Goal: Task Accomplishment & Management: Use online tool/utility

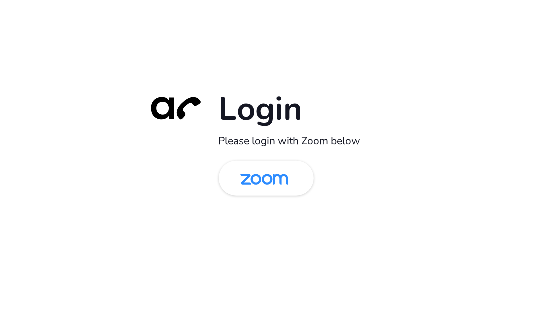
click at [259, 178] on img at bounding box center [264, 179] width 69 height 32
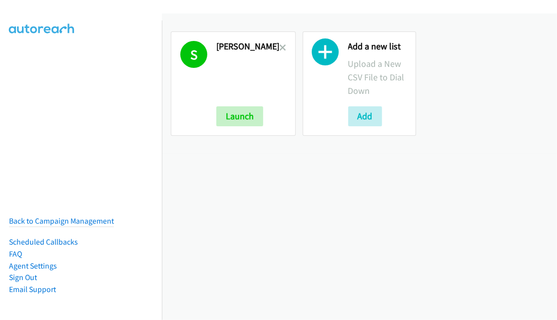
click at [279, 45] on icon at bounding box center [282, 48] width 7 height 7
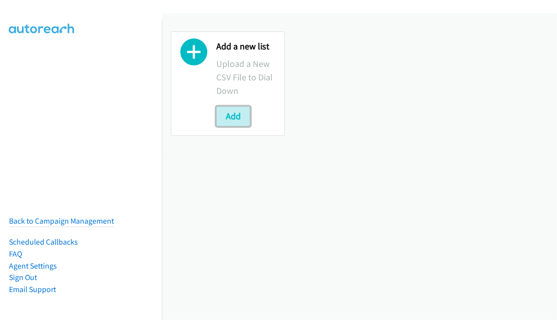
click at [238, 116] on button "Add" at bounding box center [233, 116] width 34 height 20
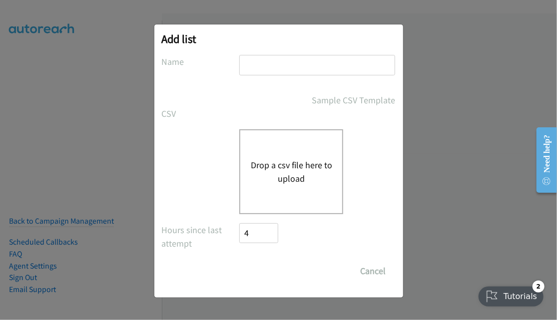
click at [289, 64] on input "text" at bounding box center [317, 65] width 156 height 20
type input "R"
type input "Tues Morning 1"
click at [310, 148] on div "Drop a csv file here to upload" at bounding box center [291, 171] width 104 height 85
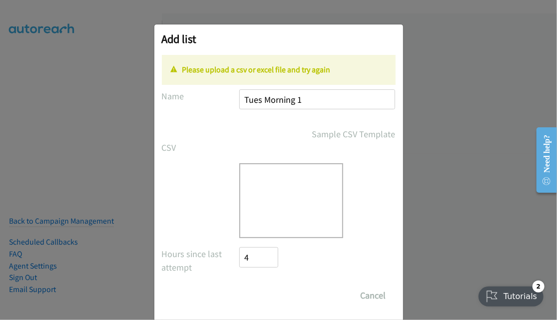
click at [263, 187] on div "Drop a csv file here to upload" at bounding box center [291, 200] width 104 height 75
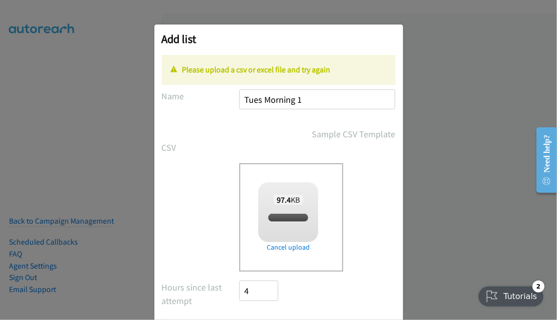
checkbox input "true"
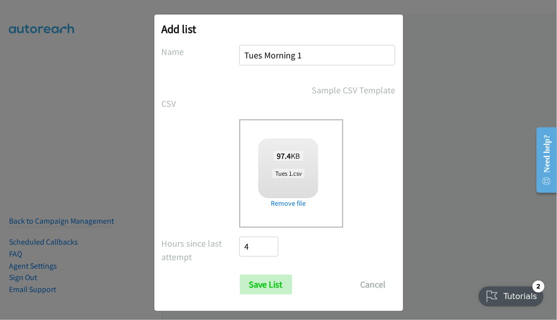
scroll to position [16, 0]
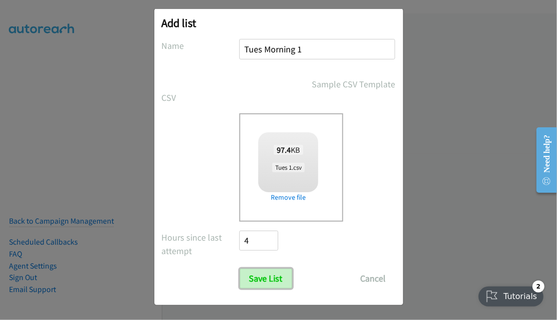
click at [277, 276] on input "Save List" at bounding box center [266, 279] width 52 height 20
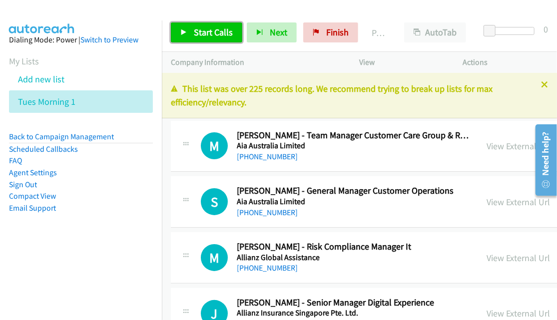
click at [198, 31] on span "Start Calls" at bounding box center [213, 31] width 39 height 11
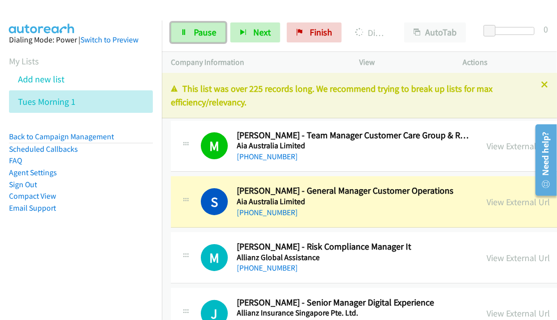
click at [210, 30] on span "Pause" at bounding box center [205, 31] width 22 height 11
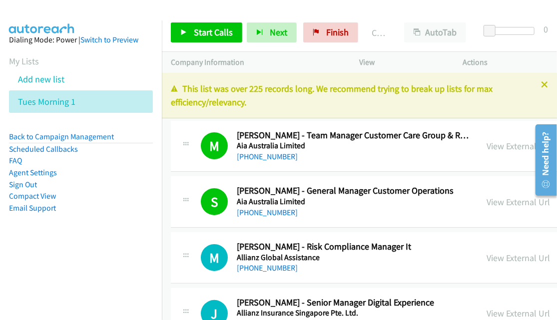
click at [152, 300] on nav "Dialing Mode: Power | Switch to Preview My Lists Add new list Tues Morning 1 Ba…" at bounding box center [81, 180] width 162 height 320
click at [27, 198] on link "Compact View" at bounding box center [32, 195] width 47 height 9
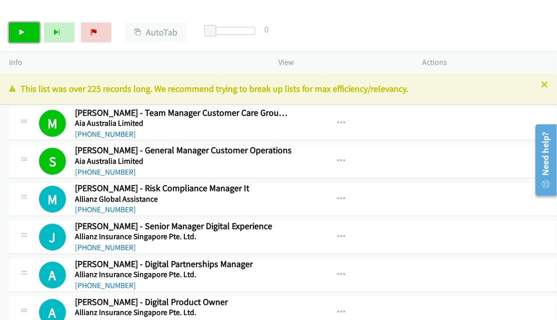
click at [18, 37] on link "Start Calls" at bounding box center [24, 32] width 30 height 20
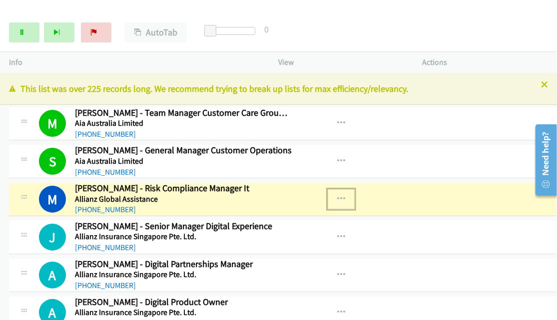
click at [337, 198] on icon "button" at bounding box center [341, 199] width 8 height 8
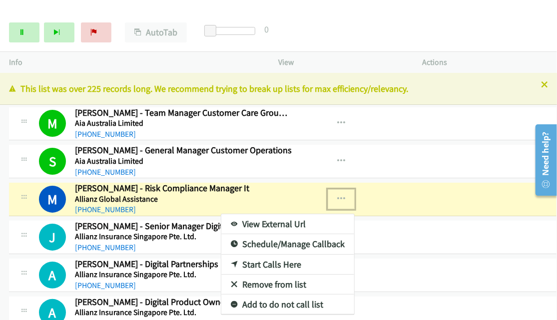
click at [286, 223] on link "View External Url" at bounding box center [287, 224] width 133 height 20
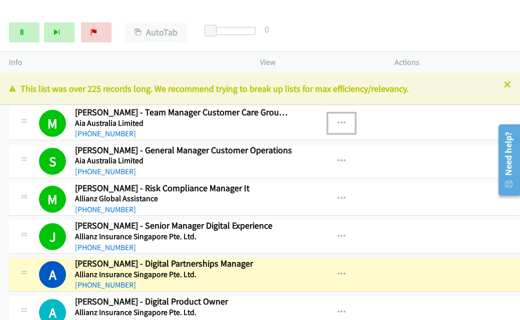
click at [329, 124] on button "button" at bounding box center [341, 123] width 27 height 20
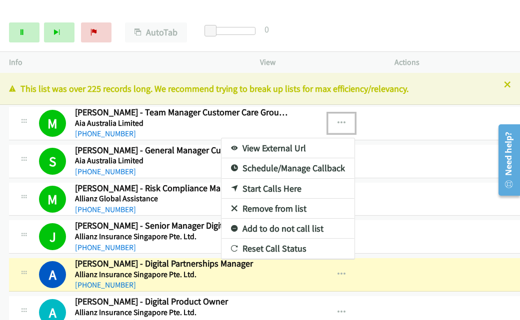
click at [295, 203] on link "Remove from list" at bounding box center [287, 209] width 133 height 20
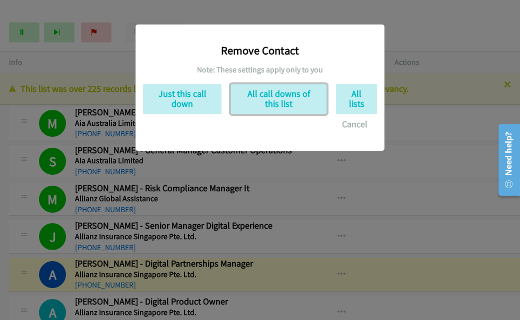
click at [300, 99] on button "All call downs of this list" at bounding box center [278, 99] width 96 height 30
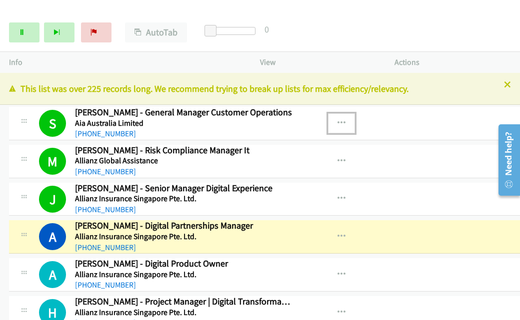
click at [337, 123] on icon "button" at bounding box center [341, 123] width 8 height 8
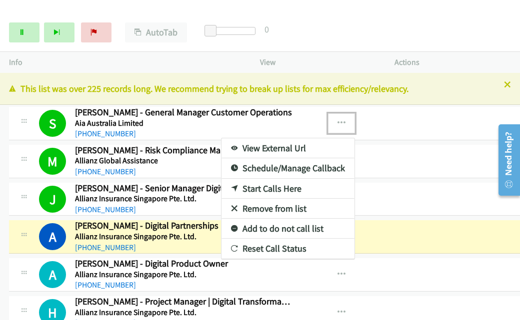
click at [304, 206] on link "Remove from list" at bounding box center [287, 209] width 133 height 20
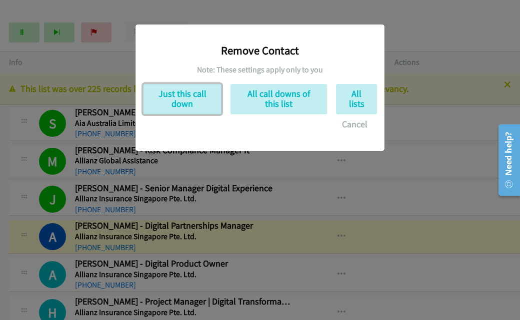
click at [193, 106] on button "Just this call down" at bounding box center [182, 99] width 78 height 30
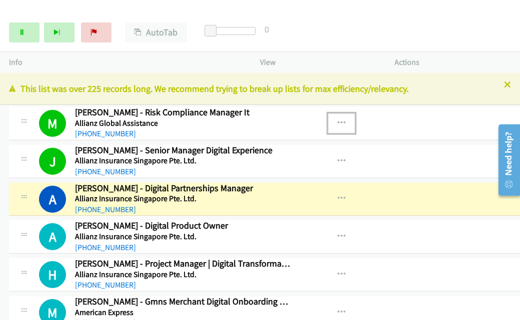
click at [332, 124] on button "button" at bounding box center [341, 123] width 27 height 20
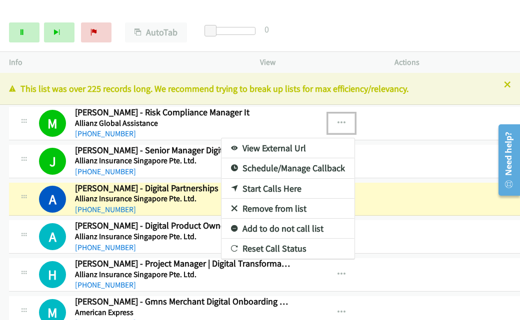
click at [274, 209] on link "Remove from list" at bounding box center [287, 209] width 133 height 20
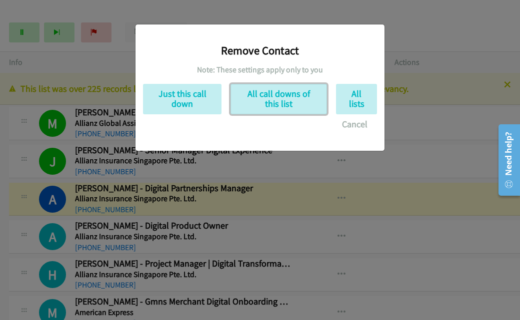
click at [292, 103] on button "All call downs of this list" at bounding box center [278, 99] width 96 height 30
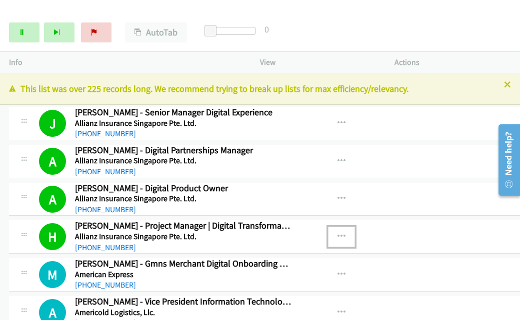
click at [337, 233] on icon "button" at bounding box center [341, 237] width 8 height 8
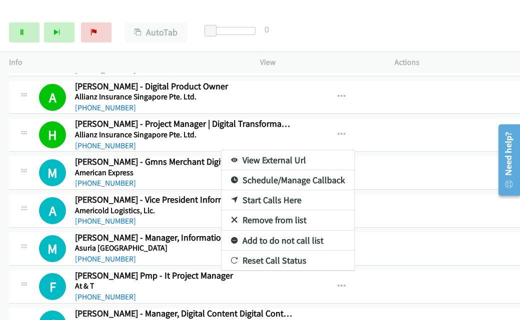
scroll to position [150, 0]
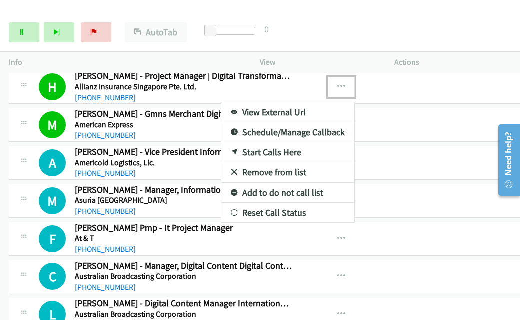
click at [287, 109] on link "View External Url" at bounding box center [287, 112] width 133 height 20
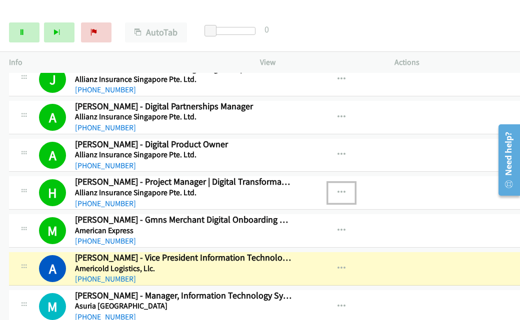
scroll to position [0, 0]
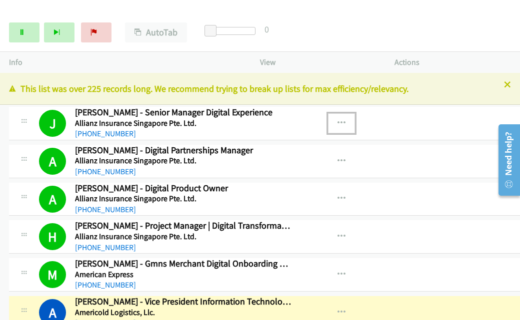
click at [337, 121] on icon "button" at bounding box center [341, 123] width 8 height 8
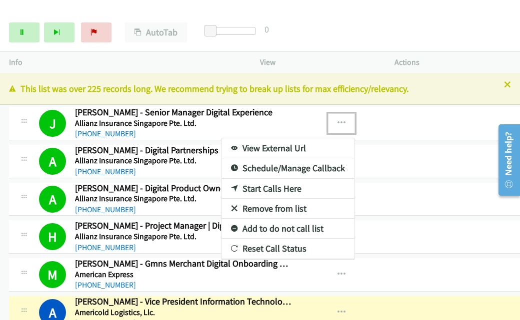
click at [231, 206] on icon at bounding box center [234, 209] width 7 height 7
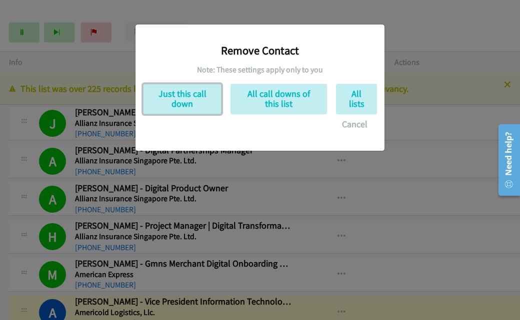
click at [190, 98] on button "Just this call down" at bounding box center [182, 99] width 78 height 30
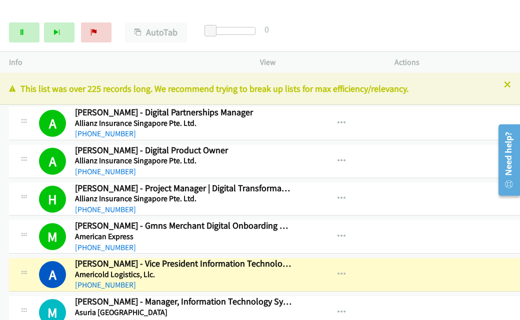
click at [22, 121] on icon at bounding box center [24, 122] width 12 height 5
click at [22, 122] on icon at bounding box center [24, 122] width 12 height 5
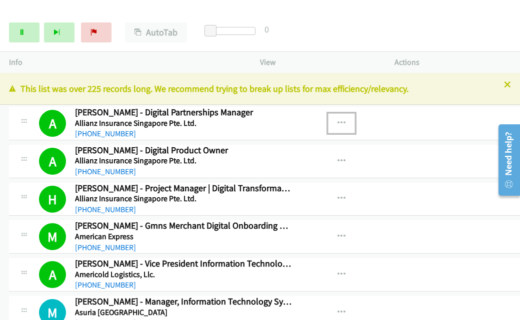
click at [330, 119] on button "button" at bounding box center [341, 123] width 27 height 20
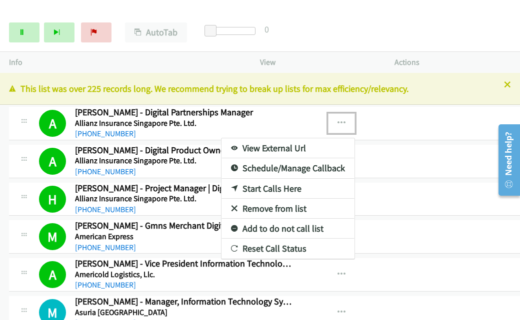
click at [300, 205] on link "Remove from list" at bounding box center [287, 209] width 133 height 20
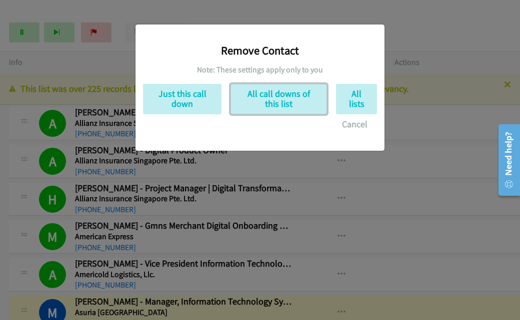
click at [314, 97] on button "All call downs of this list" at bounding box center [278, 99] width 96 height 30
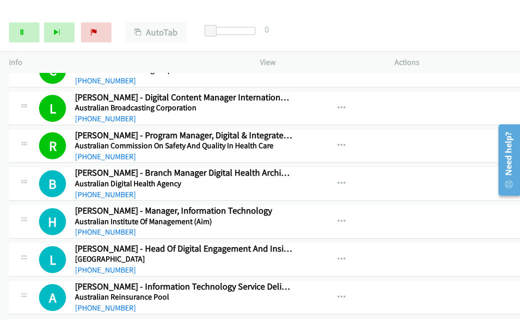
scroll to position [291, 0]
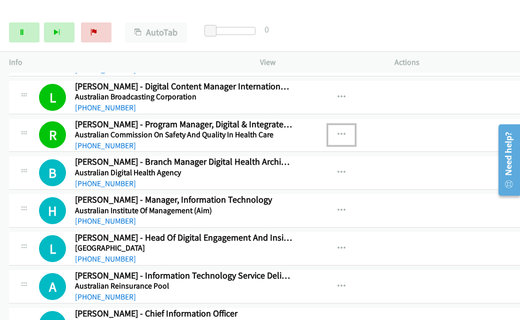
click at [337, 134] on icon "button" at bounding box center [341, 135] width 8 height 8
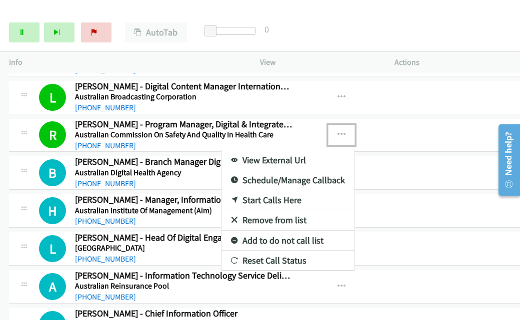
click at [287, 155] on link "View External Url" at bounding box center [287, 160] width 133 height 20
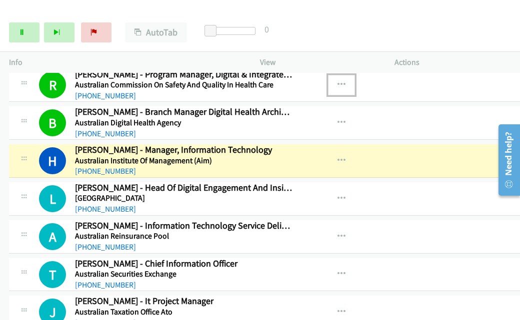
scroll to position [391, 0]
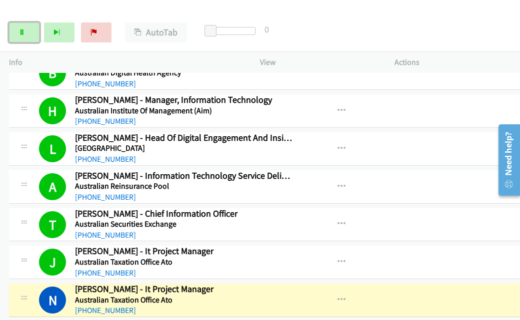
click at [29, 28] on link "Pause" at bounding box center [24, 32] width 30 height 20
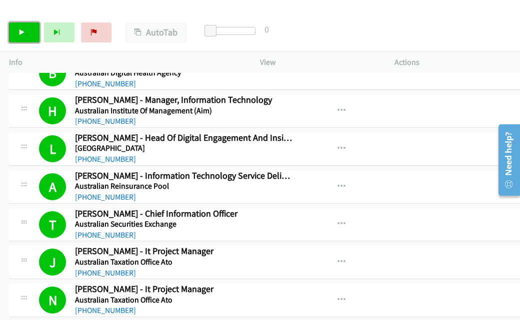
click at [16, 27] on link "Start Calls" at bounding box center [24, 32] width 30 height 20
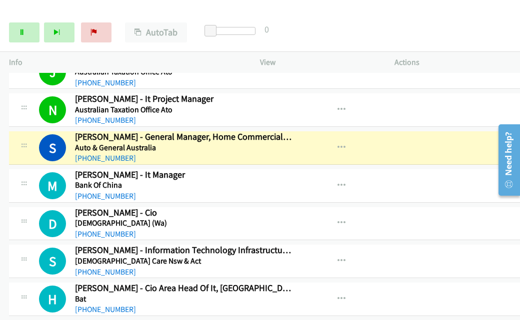
scroll to position [500, 0]
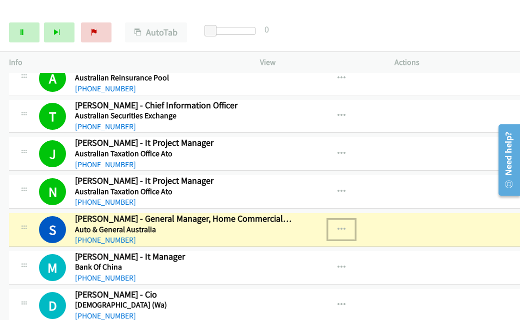
click at [337, 227] on icon "button" at bounding box center [341, 230] width 8 height 8
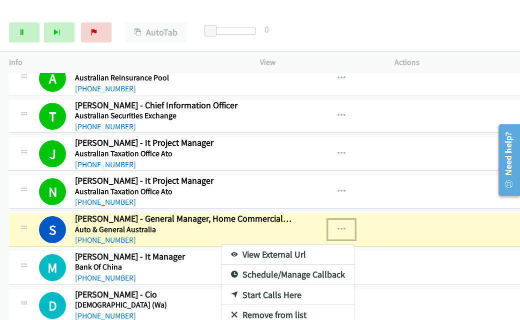
click at [267, 250] on link "View External Url" at bounding box center [287, 255] width 133 height 20
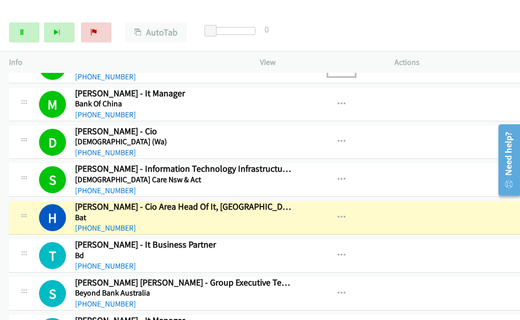
scroll to position [700, 0]
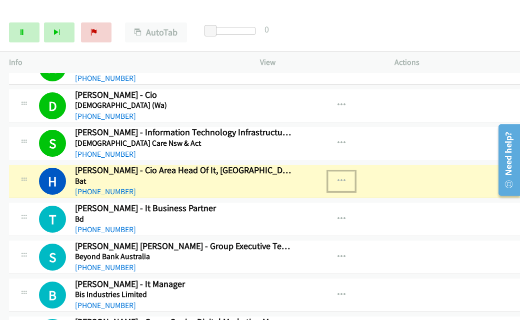
click at [337, 177] on icon "button" at bounding box center [341, 181] width 8 height 8
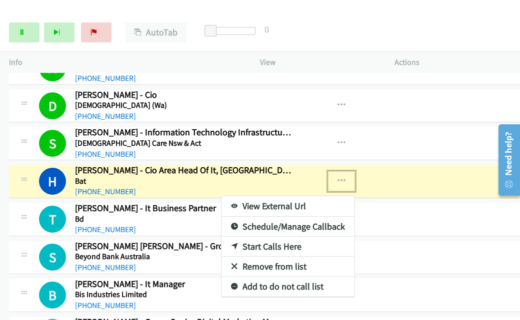
click at [271, 203] on link "View External Url" at bounding box center [287, 206] width 133 height 20
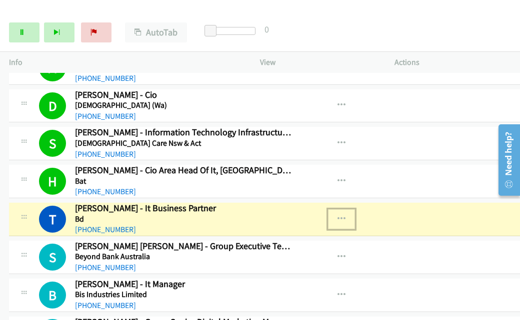
click at [337, 215] on icon "button" at bounding box center [341, 219] width 8 height 8
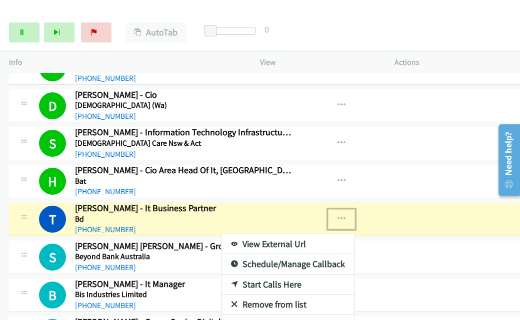
click at [287, 239] on link "View External Url" at bounding box center [287, 244] width 133 height 20
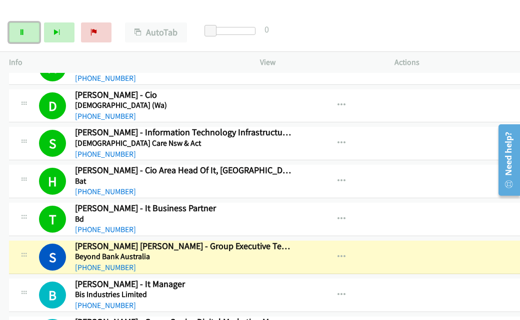
click at [33, 33] on link "Pause" at bounding box center [24, 32] width 30 height 20
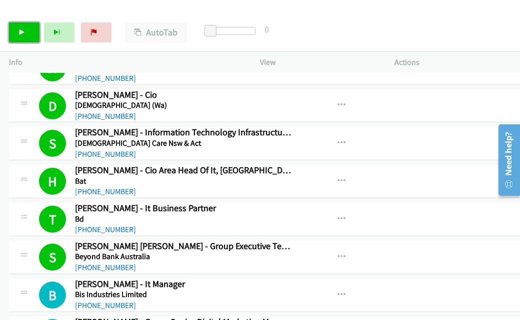
click at [26, 26] on link "Start Calls" at bounding box center [24, 32] width 30 height 20
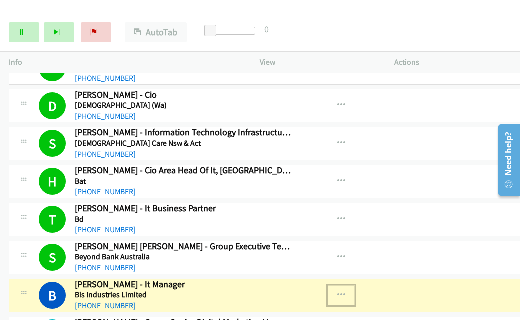
click at [337, 291] on icon "button" at bounding box center [341, 295] width 8 height 8
click at [336, 290] on div at bounding box center [260, 160] width 520 height 320
click at [337, 291] on icon "button" at bounding box center [341, 295] width 8 height 8
click at [336, 293] on div at bounding box center [260, 160] width 520 height 320
click at [373, 288] on div "View External Url View External Url Schedule/Manage Callback Start Calls Here R…" at bounding box center [378, 295] width 155 height 33
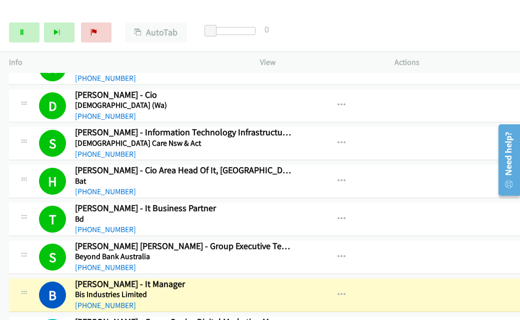
click at [458, 29] on div "Start Calls Pause Next Finish Dialing Brad Lacey - It Manager AutoTab AutoTab 0" at bounding box center [260, 32] width 520 height 38
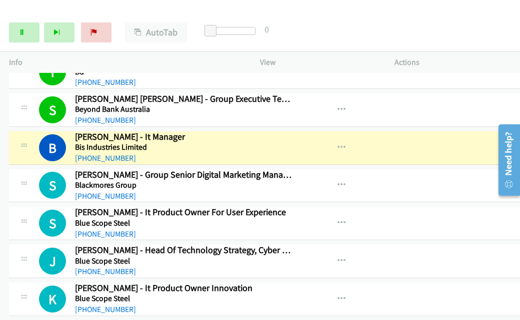
scroll to position [850, 0]
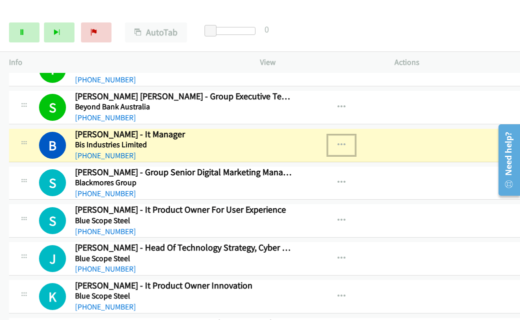
click at [337, 141] on icon "button" at bounding box center [341, 145] width 8 height 8
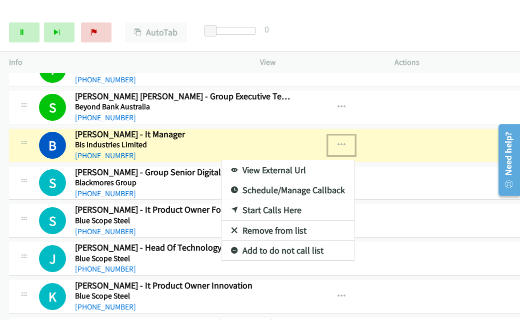
click at [277, 163] on link "View External Url" at bounding box center [287, 170] width 133 height 20
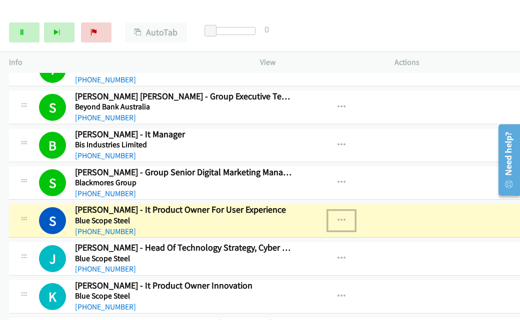
click at [337, 217] on icon "button" at bounding box center [341, 221] width 8 height 8
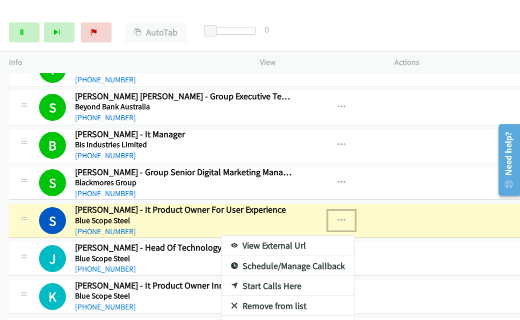
click at [295, 238] on link "View External Url" at bounding box center [287, 246] width 133 height 20
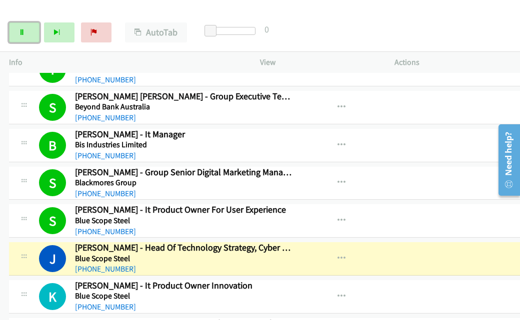
click at [31, 29] on link "Pause" at bounding box center [24, 32] width 30 height 20
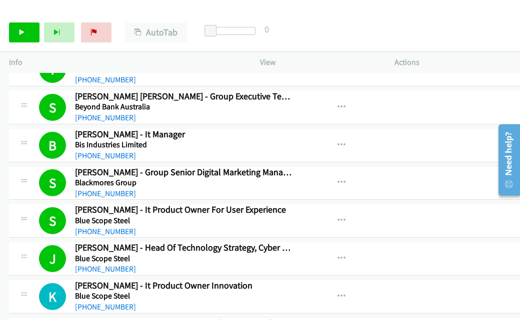
scroll to position [949, 0]
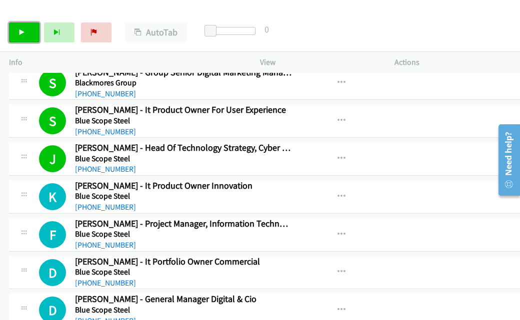
click at [29, 35] on link "Start Calls" at bounding box center [24, 32] width 30 height 20
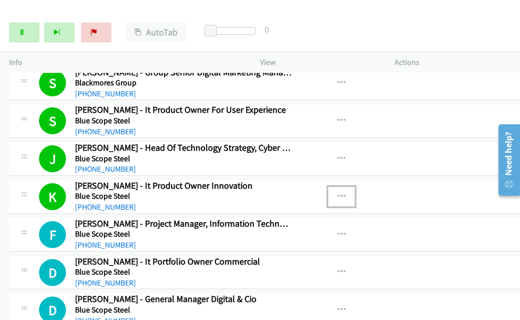
click at [338, 193] on icon "button" at bounding box center [341, 197] width 8 height 8
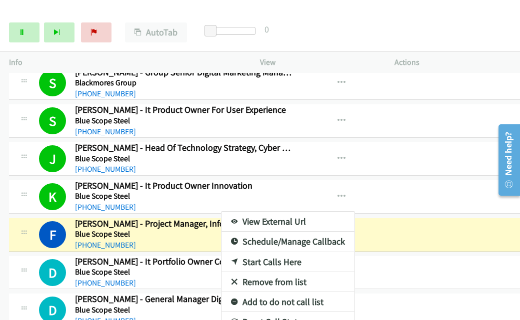
click at [265, 214] on link "View External Url" at bounding box center [287, 222] width 133 height 20
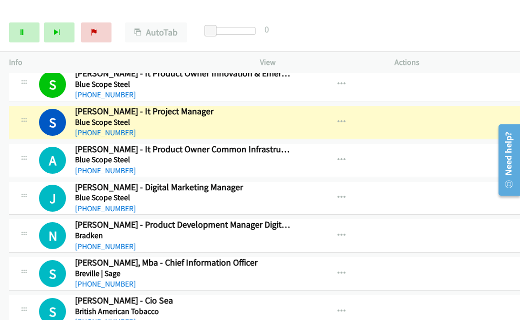
scroll to position [1199, 0]
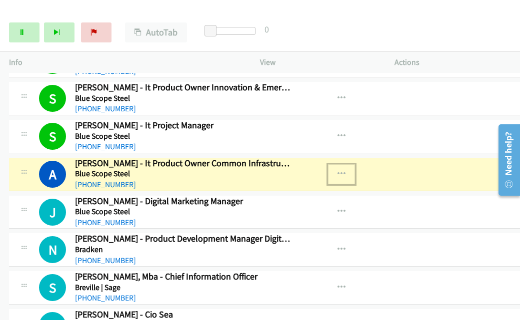
click at [337, 170] on icon "button" at bounding box center [341, 174] width 8 height 8
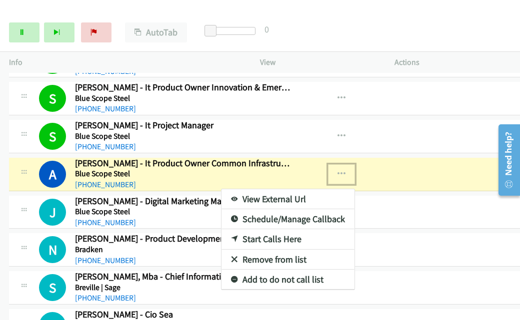
click at [262, 191] on link "View External Url" at bounding box center [287, 199] width 133 height 20
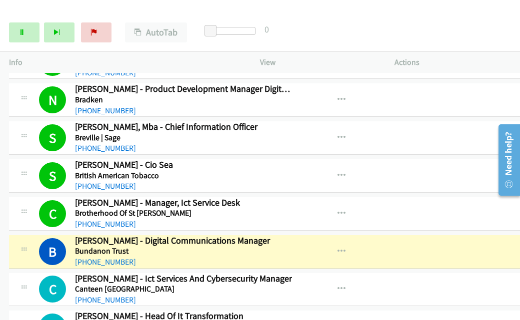
scroll to position [1399, 0]
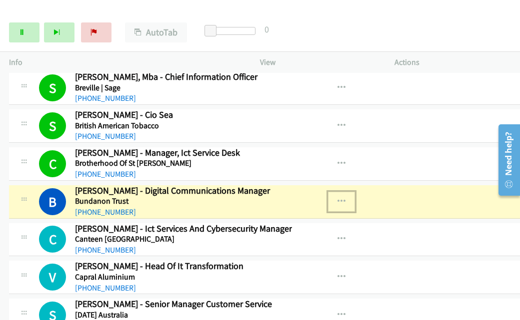
click at [337, 198] on icon "button" at bounding box center [341, 202] width 8 height 8
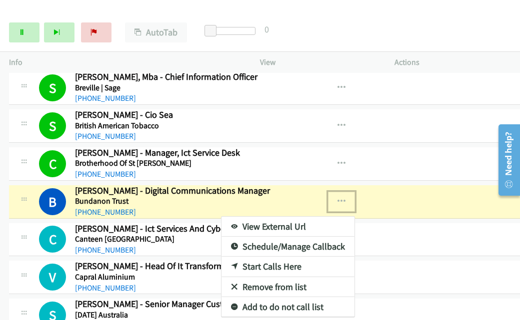
click at [273, 218] on link "View External Url" at bounding box center [287, 227] width 133 height 20
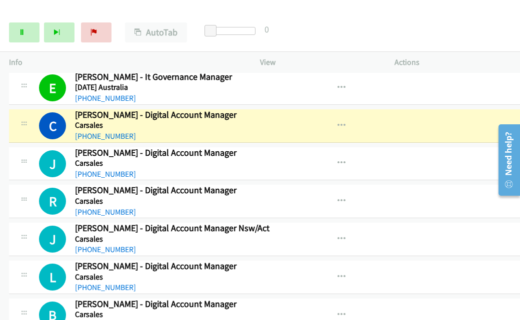
scroll to position [1649, 0]
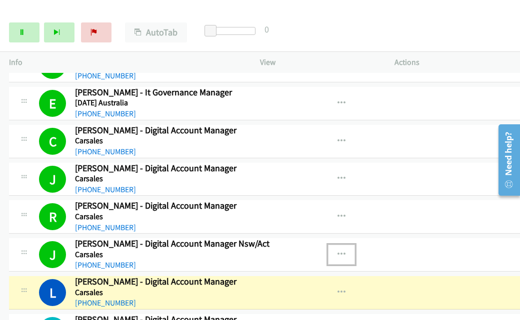
click at [337, 251] on icon "button" at bounding box center [341, 255] width 8 height 8
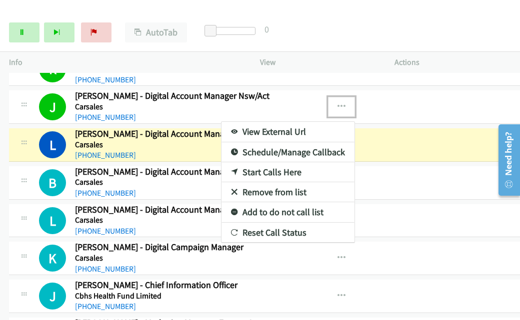
scroll to position [1799, 0]
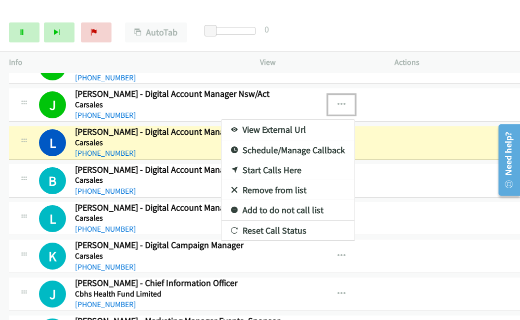
click at [271, 120] on link "View External Url" at bounding box center [287, 130] width 133 height 20
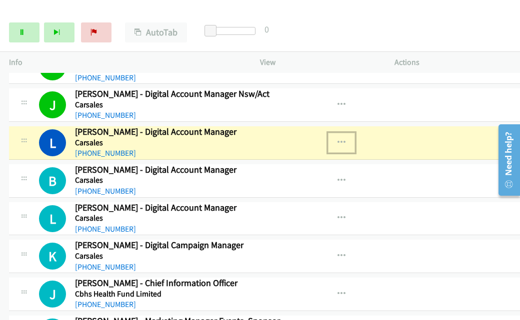
click at [337, 139] on icon "button" at bounding box center [341, 143] width 8 height 8
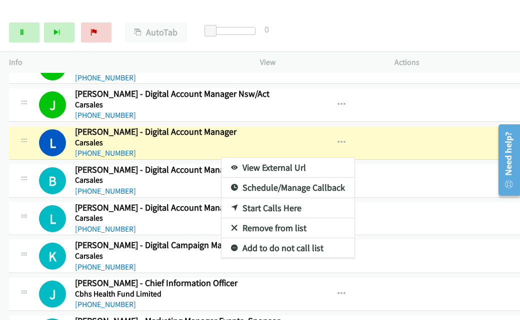
click at [272, 158] on link "View External Url" at bounding box center [287, 168] width 133 height 20
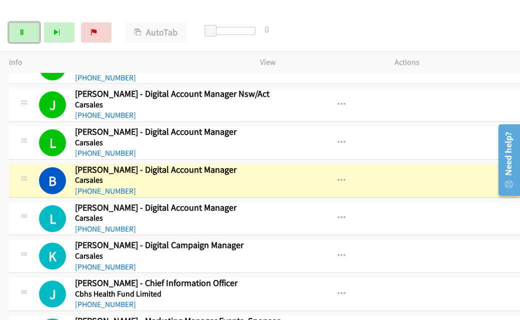
click at [25, 35] on link "Pause" at bounding box center [24, 32] width 30 height 20
click at [338, 177] on icon "button" at bounding box center [341, 181] width 8 height 8
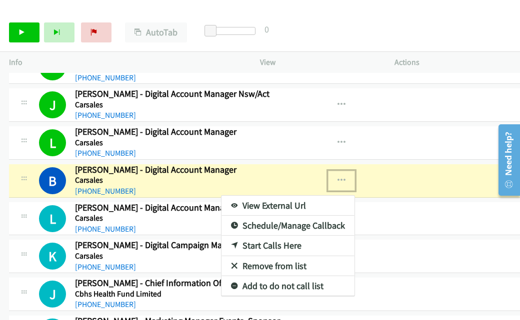
click at [275, 196] on link "View External Url" at bounding box center [287, 206] width 133 height 20
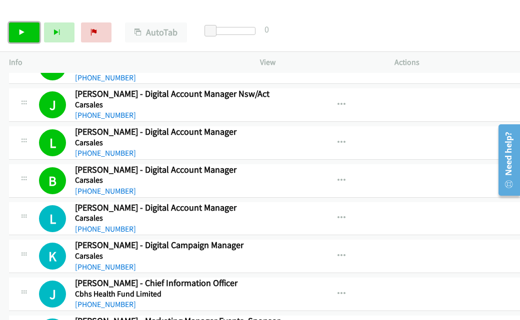
click at [31, 32] on link "Start Calls" at bounding box center [24, 32] width 30 height 20
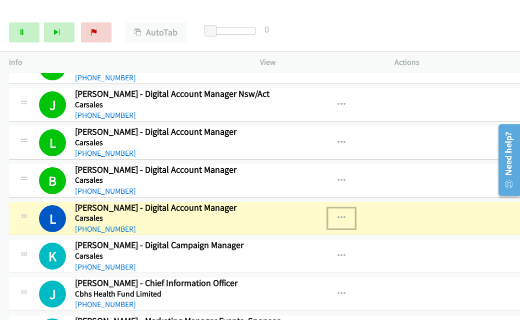
click at [333, 208] on button "button" at bounding box center [341, 218] width 27 height 20
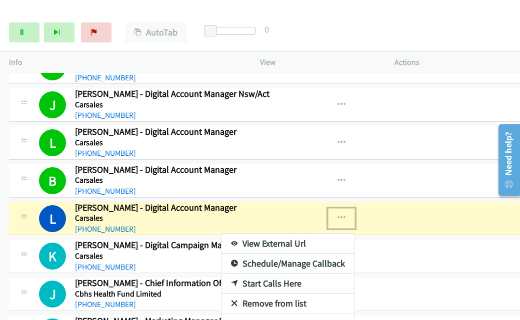
click at [284, 236] on link "View External Url" at bounding box center [287, 244] width 133 height 20
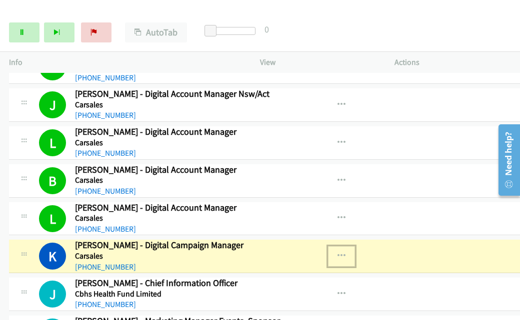
click at [338, 252] on icon "button" at bounding box center [341, 256] width 8 height 8
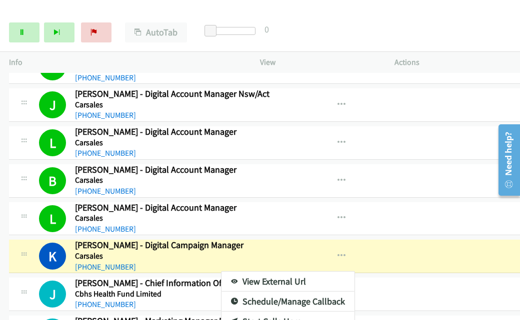
click at [270, 272] on link "View External Url" at bounding box center [287, 282] width 133 height 20
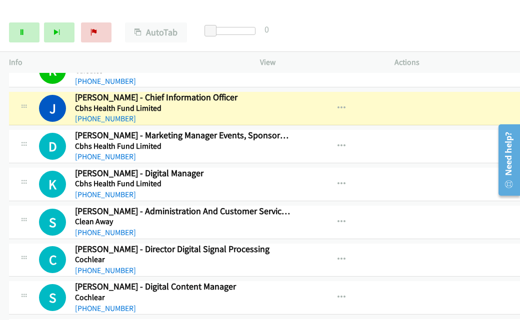
scroll to position [1999, 0]
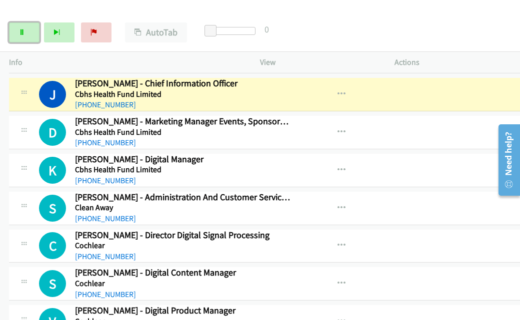
click at [20, 36] on link "Pause" at bounding box center [24, 32] width 30 height 20
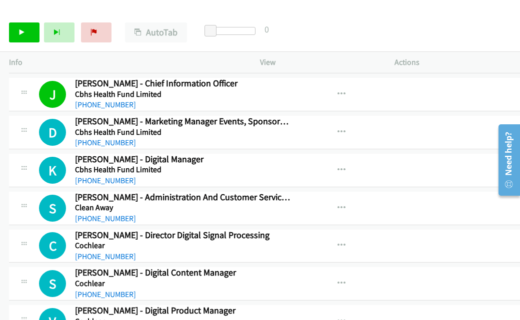
click at [406, 41] on div "Start Calls Pause Next Finish Call Completed AutoTab AutoTab 0" at bounding box center [260, 32] width 520 height 38
click at [27, 32] on link "Start Calls" at bounding box center [24, 32] width 30 height 20
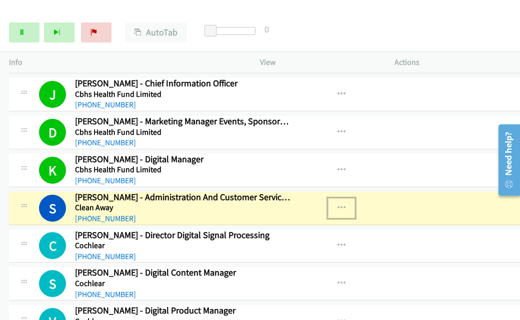
click at [337, 204] on icon "button" at bounding box center [341, 208] width 8 height 8
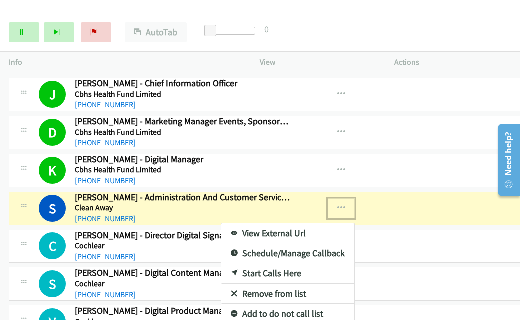
click at [251, 223] on link "View External Url" at bounding box center [287, 233] width 133 height 20
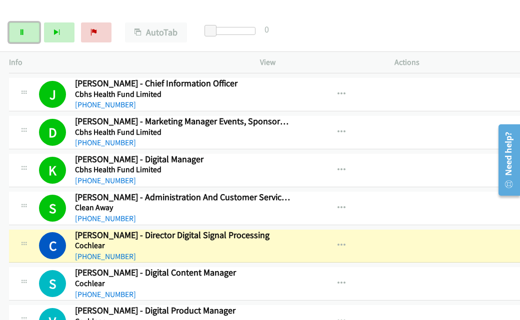
click at [26, 32] on link "Pause" at bounding box center [24, 32] width 30 height 20
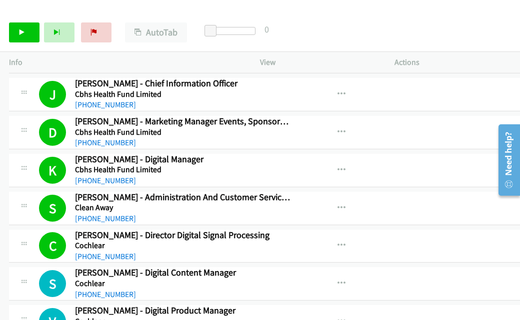
scroll to position [2099, 0]
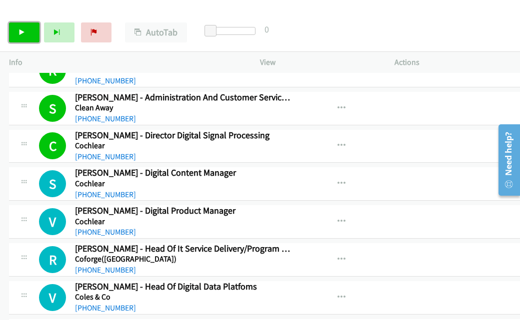
click at [24, 30] on icon at bounding box center [21, 32] width 7 height 7
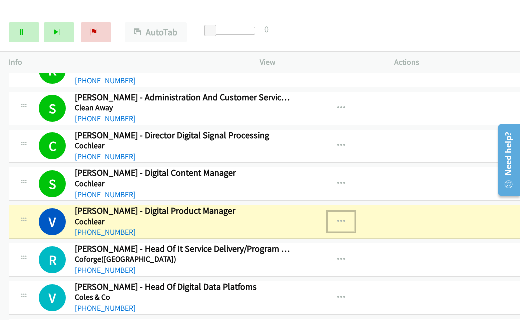
click at [337, 218] on icon "button" at bounding box center [341, 222] width 8 height 8
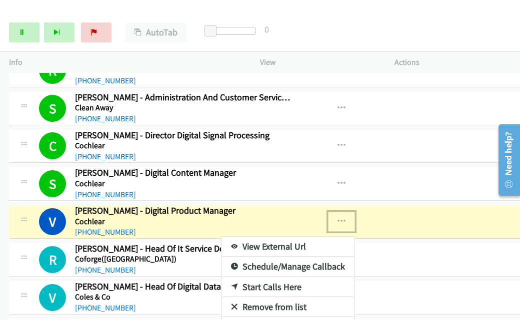
click at [256, 237] on link "View External Url" at bounding box center [287, 247] width 133 height 20
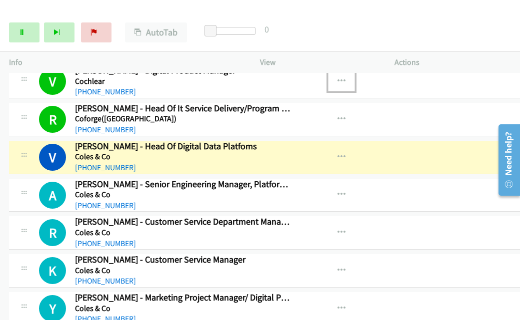
scroll to position [2249, 0]
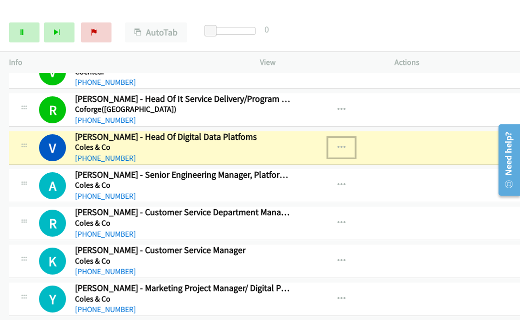
click at [337, 144] on icon "button" at bounding box center [341, 148] width 8 height 8
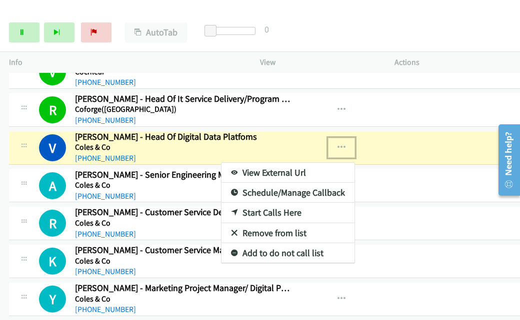
click at [268, 163] on link "View External Url" at bounding box center [287, 173] width 133 height 20
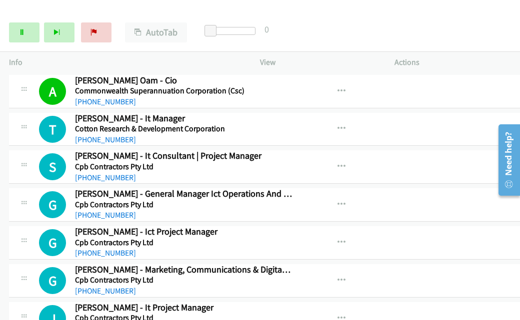
scroll to position [2499, 0]
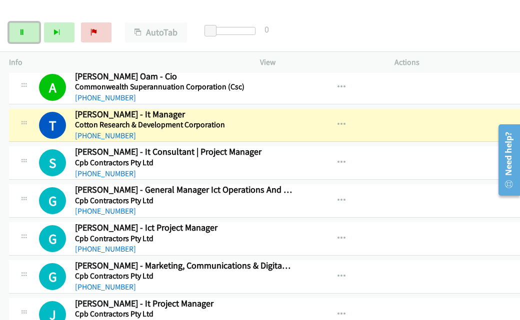
click at [27, 33] on link "Pause" at bounding box center [24, 32] width 30 height 20
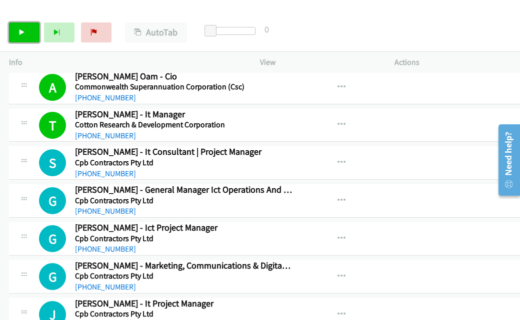
click at [21, 35] on icon at bounding box center [21, 32] width 7 height 7
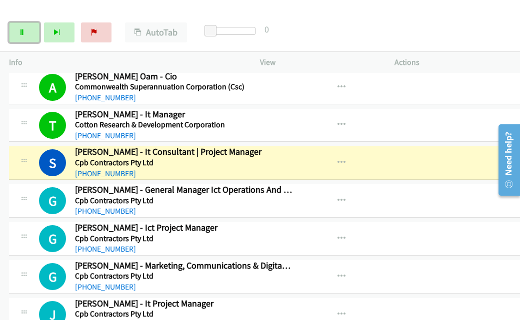
click at [23, 32] on icon at bounding box center [21, 32] width 7 height 7
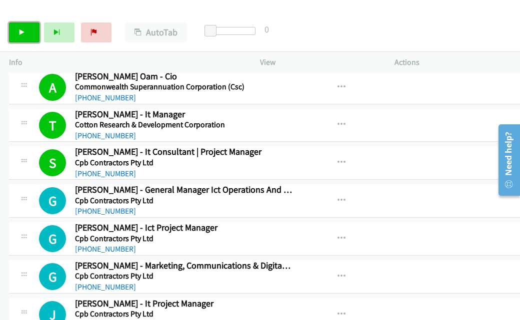
click at [25, 35] on icon at bounding box center [21, 32] width 7 height 7
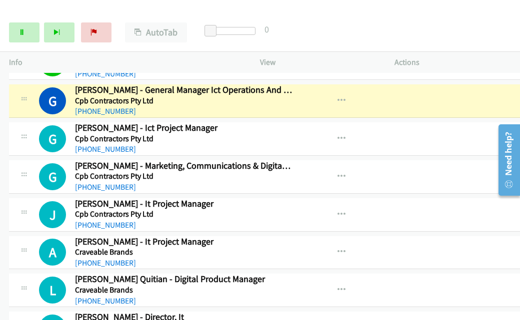
scroll to position [2599, 0]
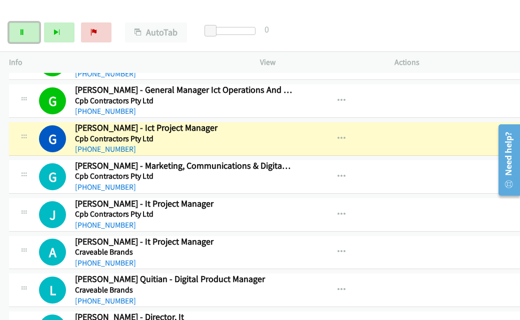
drag, startPoint x: 23, startPoint y: 26, endPoint x: 28, endPoint y: 17, distance: 10.5
click at [23, 26] on link "Pause" at bounding box center [24, 32] width 30 height 20
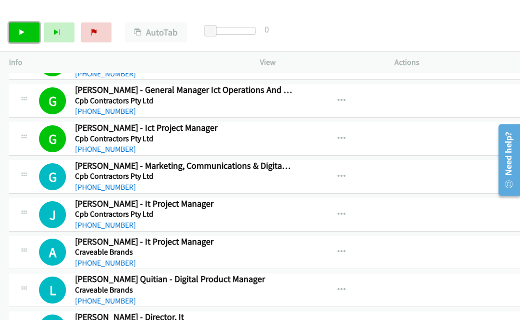
click at [20, 31] on icon at bounding box center [21, 32] width 7 height 7
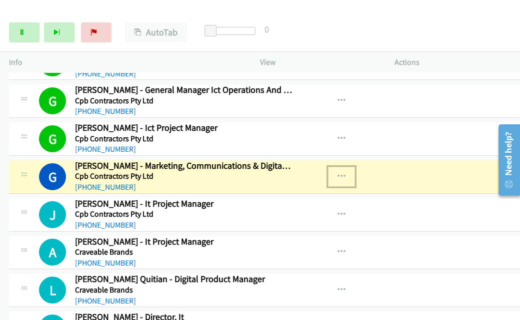
click at [337, 173] on icon "button" at bounding box center [341, 177] width 8 height 8
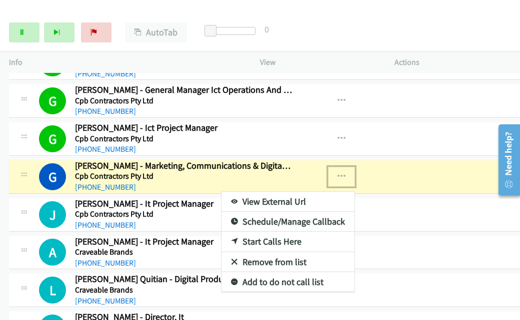
click at [290, 192] on link "View External Url" at bounding box center [287, 202] width 133 height 20
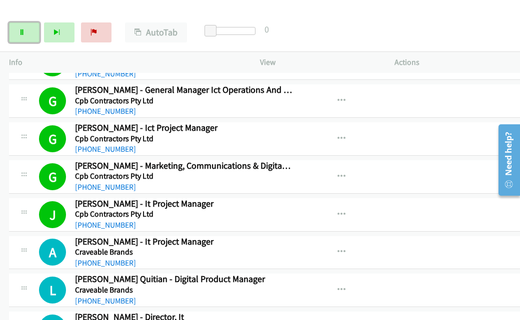
click at [23, 32] on icon at bounding box center [21, 32] width 7 height 7
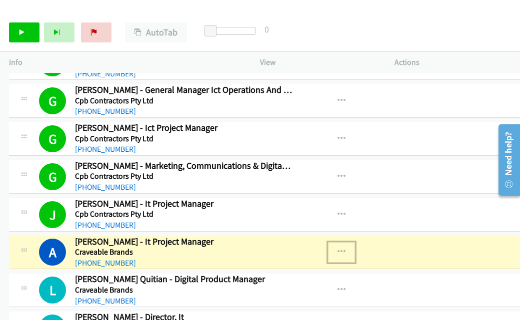
click at [337, 248] on icon "button" at bounding box center [341, 252] width 8 height 8
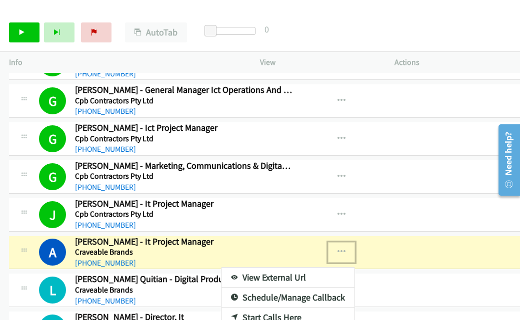
click at [274, 268] on link "View External Url" at bounding box center [287, 278] width 133 height 20
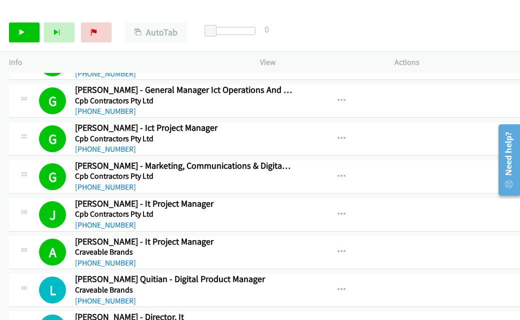
click at [342, 27] on div "Start Calls Pause Next Finish Call Completed AutoTab AutoTab 0" at bounding box center [260, 32] width 520 height 38
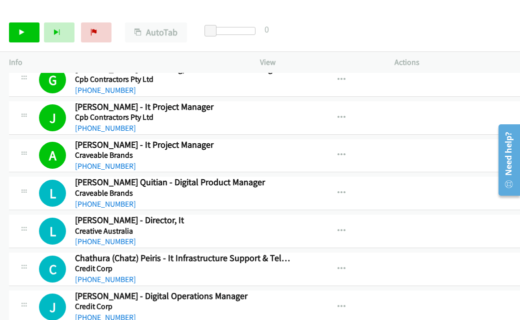
scroll to position [2698, 0]
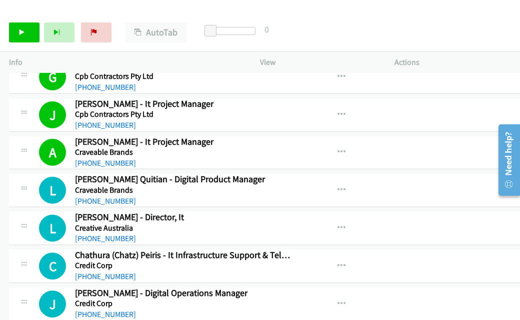
click at [315, 33] on div "Start Calls Pause Next Finish Call Completed AutoTab AutoTab 0" at bounding box center [260, 32] width 520 height 38
click at [21, 30] on icon at bounding box center [21, 32] width 7 height 7
click at [29, 33] on link "Pause" at bounding box center [24, 32] width 30 height 20
click at [369, 20] on div "Start Calls Pause Next Finish Call Completed AutoTab AutoTab 0" at bounding box center [260, 32] width 520 height 38
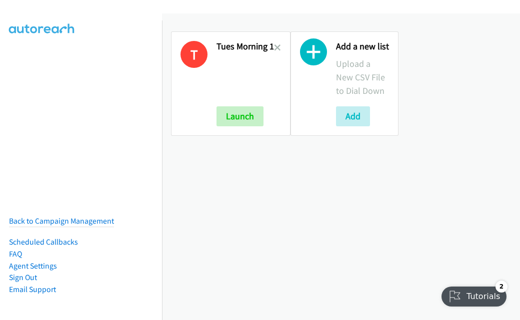
click at [274, 46] on icon at bounding box center [277, 48] width 7 height 7
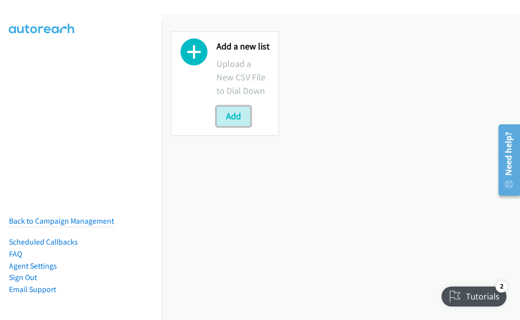
click at [236, 116] on button "Add" at bounding box center [233, 116] width 34 height 20
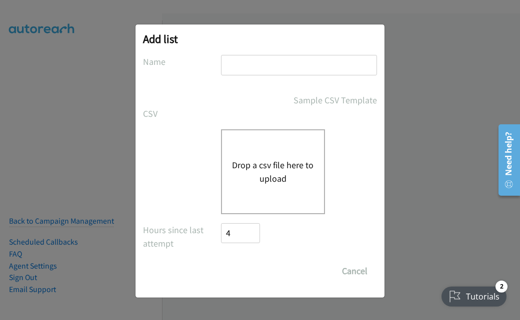
click at [232, 62] on input "text" at bounding box center [299, 65] width 156 height 20
click at [229, 59] on input "text" at bounding box center [299, 65] width 156 height 20
type input "Tues Mid"
click at [241, 129] on div "Drop a csv file here to upload" at bounding box center [273, 171] width 104 height 85
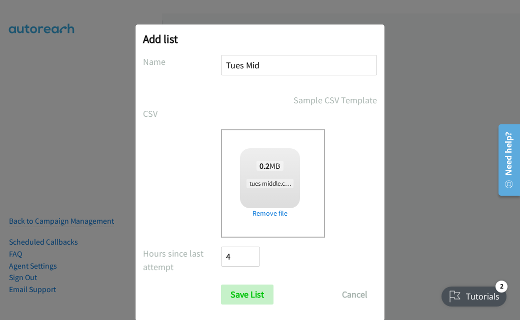
checkbox input "true"
click at [237, 295] on input "Save List" at bounding box center [247, 295] width 52 height 20
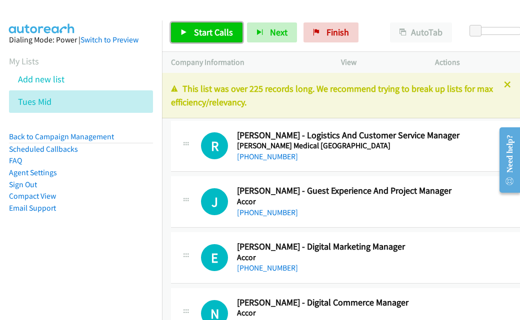
click at [204, 32] on span "Start Calls" at bounding box center [213, 31] width 39 height 11
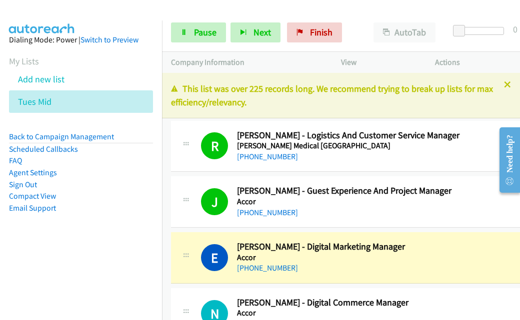
click at [31, 199] on link "Compact View" at bounding box center [32, 195] width 47 height 9
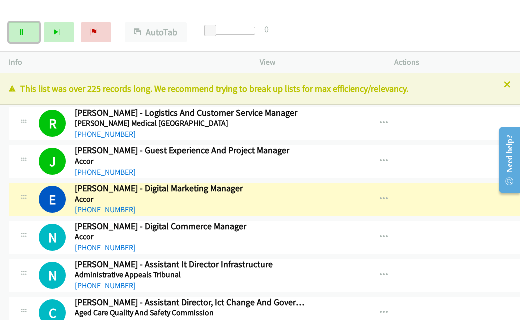
drag, startPoint x: 33, startPoint y: 29, endPoint x: 20, endPoint y: 32, distance: 13.8
click at [33, 29] on link "Pause" at bounding box center [24, 32] width 30 height 20
click at [20, 32] on icon at bounding box center [21, 32] width 7 height 7
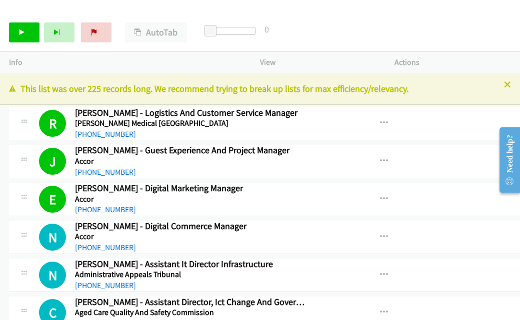
scroll to position [50, 0]
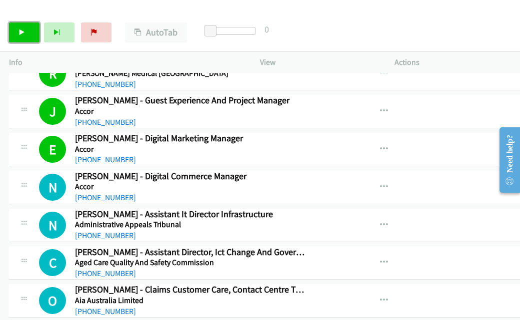
click at [25, 33] on link "Start Calls" at bounding box center [24, 32] width 30 height 20
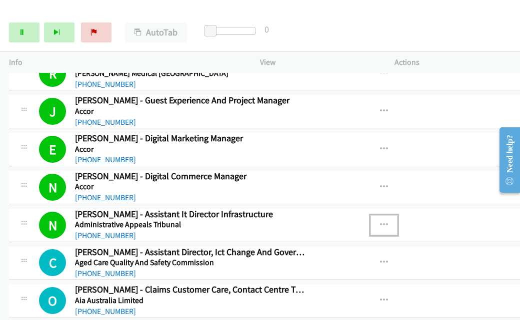
click at [380, 223] on icon "button" at bounding box center [384, 225] width 8 height 8
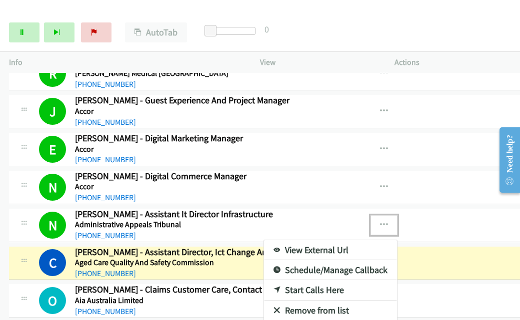
click at [300, 247] on link "View External Url" at bounding box center [330, 250] width 133 height 20
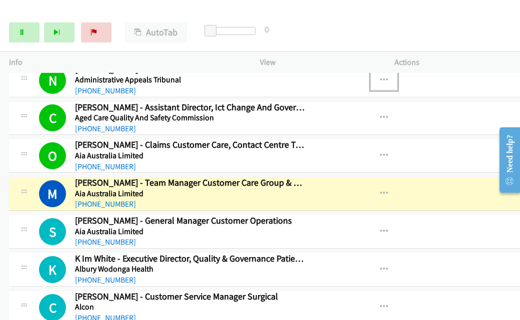
scroll to position [250, 0]
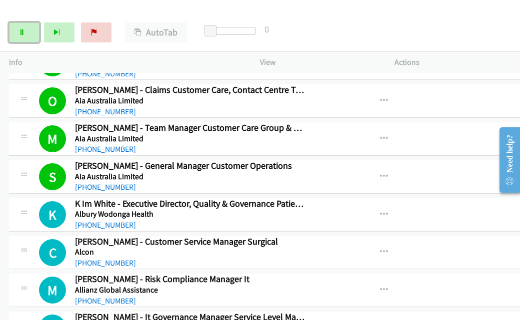
click at [20, 32] on icon at bounding box center [21, 32] width 7 height 7
click at [22, 23] on link "Start Calls" at bounding box center [24, 32] width 30 height 20
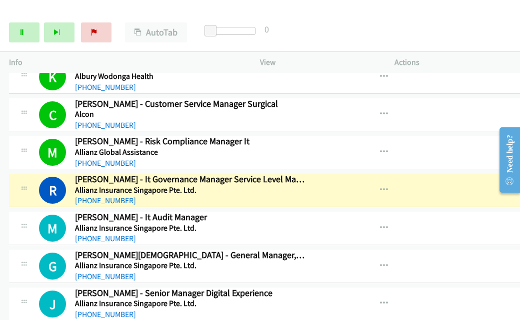
scroll to position [419, 0]
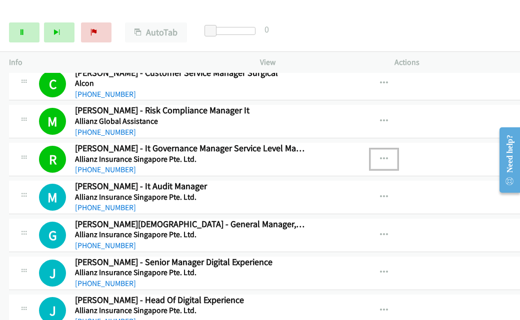
click at [380, 155] on icon "button" at bounding box center [384, 159] width 8 height 8
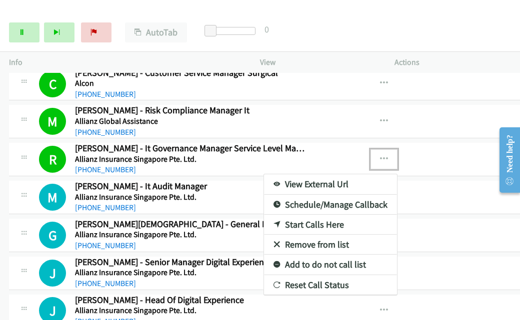
click at [294, 180] on link "View External Url" at bounding box center [330, 184] width 133 height 20
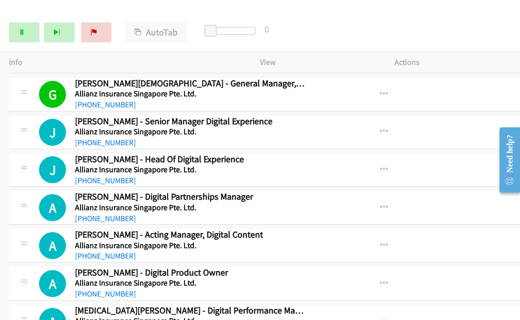
scroll to position [569, 0]
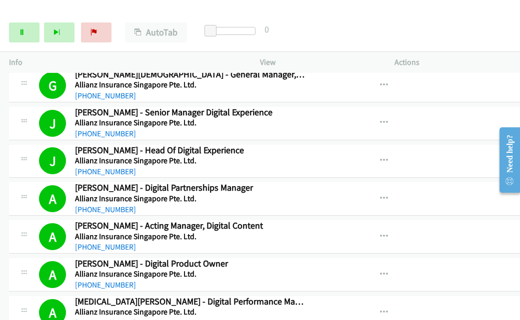
click at [345, 24] on div "Start Calls Pause Next Finish Dialing [PERSON_NAME] - Snr. Product Manager Acqu…" at bounding box center [260, 32] width 520 height 38
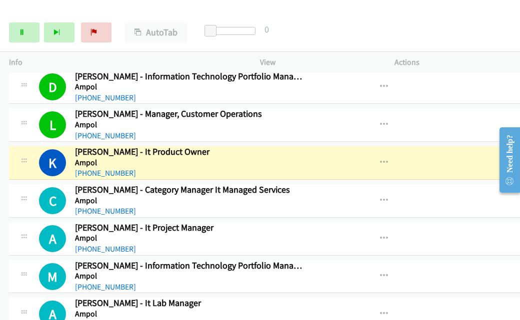
scroll to position [1439, 0]
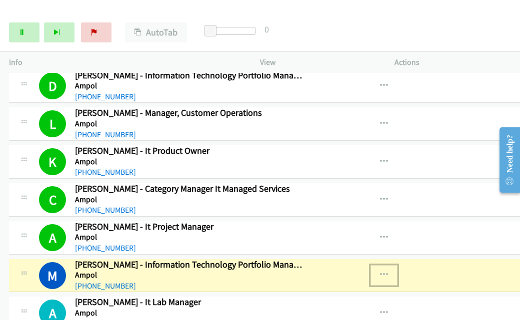
click at [380, 271] on icon "button" at bounding box center [384, 275] width 8 height 8
click at [331, 291] on link "View External Url" at bounding box center [330, 301] width 133 height 20
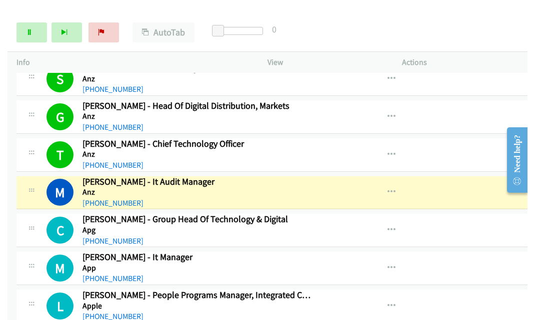
scroll to position [1989, 0]
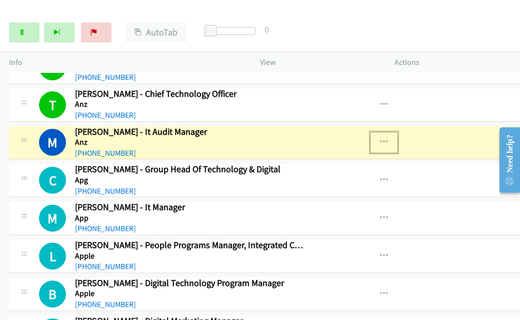
click at [380, 138] on icon "button" at bounding box center [384, 142] width 8 height 8
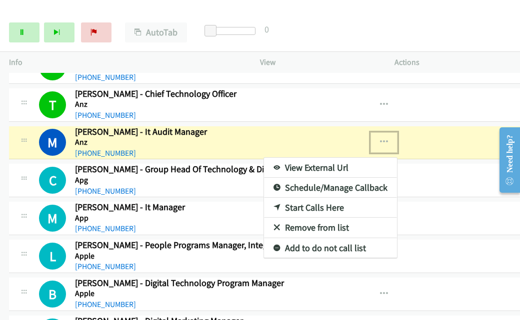
click at [330, 158] on link "View External Url" at bounding box center [330, 168] width 133 height 20
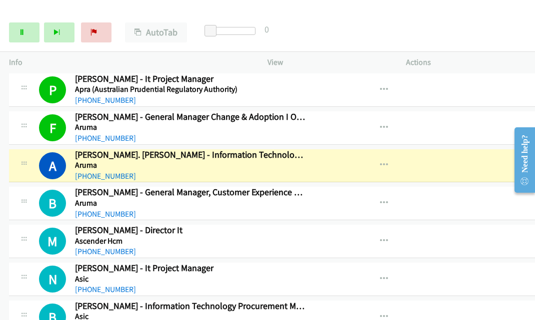
scroll to position [2289, 0]
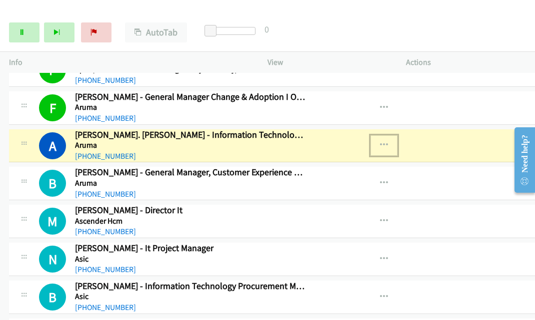
click at [380, 141] on icon "button" at bounding box center [384, 145] width 8 height 8
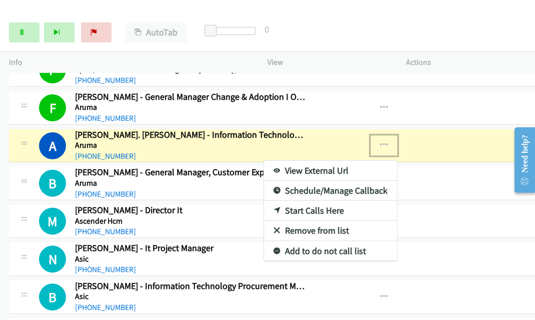
click at [322, 161] on link "View External Url" at bounding box center [330, 171] width 133 height 20
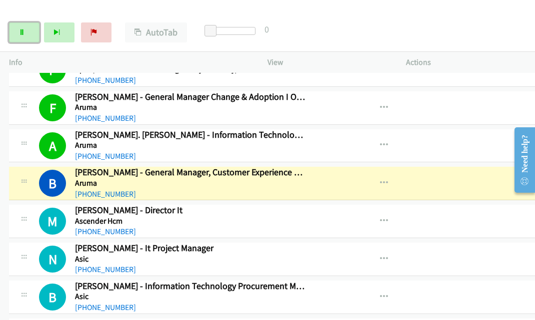
click at [22, 33] on icon at bounding box center [21, 32] width 7 height 7
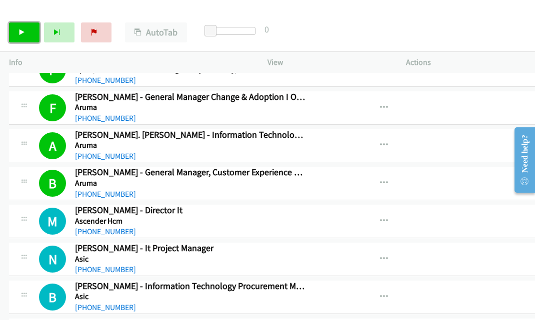
click at [33, 28] on link "Start Calls" at bounding box center [24, 32] width 30 height 20
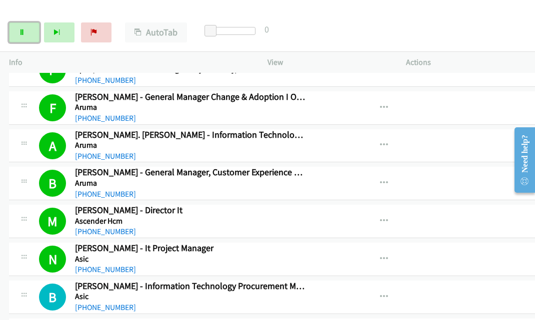
click at [27, 37] on link "Pause" at bounding box center [24, 32] width 30 height 20
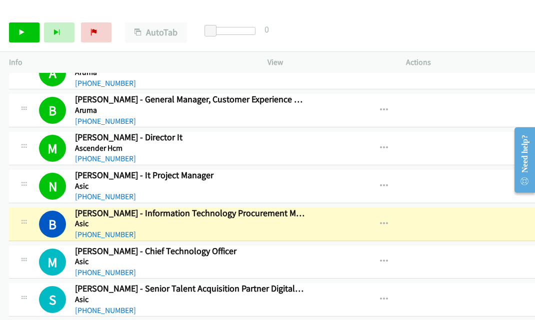
scroll to position [2389, 0]
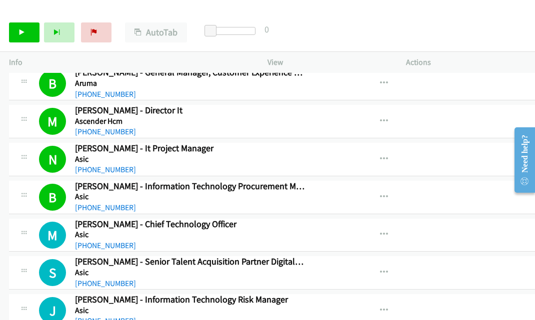
click at [23, 31] on icon at bounding box center [21, 32] width 7 height 7
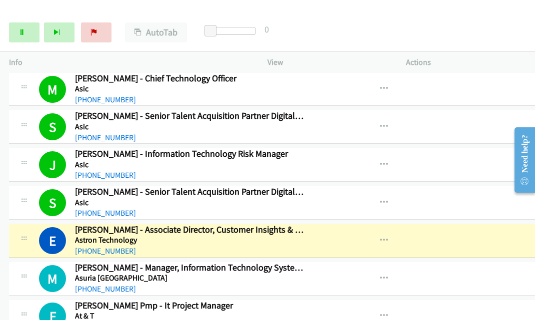
scroll to position [2589, 0]
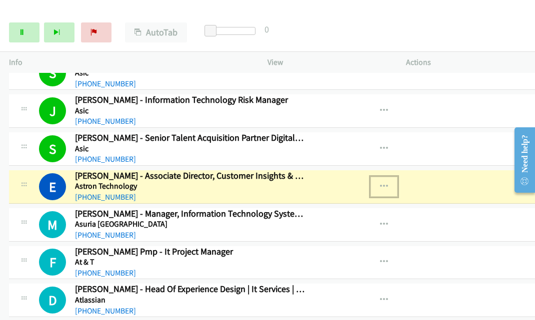
click at [380, 183] on icon "button" at bounding box center [384, 187] width 8 height 8
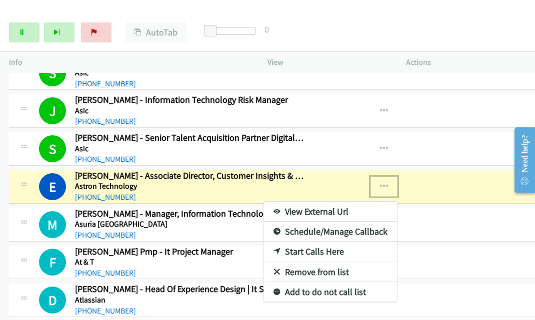
click at [311, 202] on link "View External Url" at bounding box center [330, 212] width 133 height 20
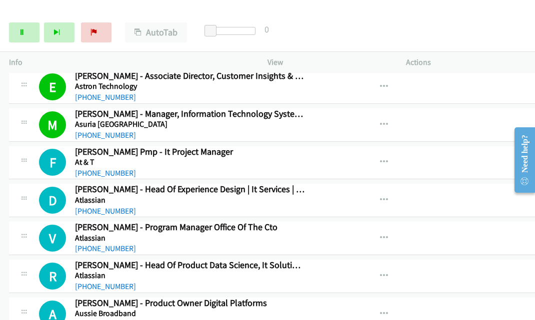
scroll to position [2738, 0]
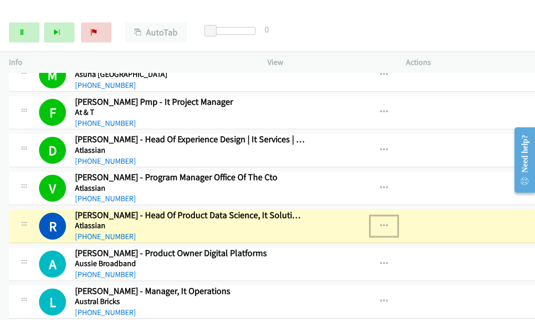
click at [380, 222] on icon "button" at bounding box center [384, 226] width 8 height 8
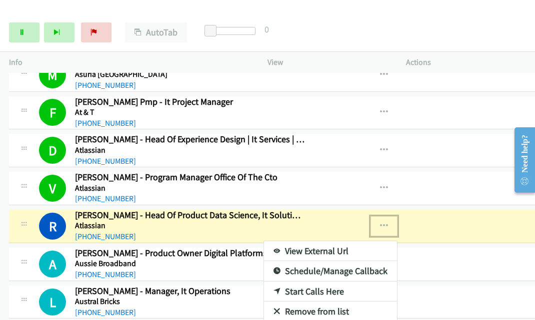
click at [319, 241] on link "View External Url" at bounding box center [330, 251] width 133 height 20
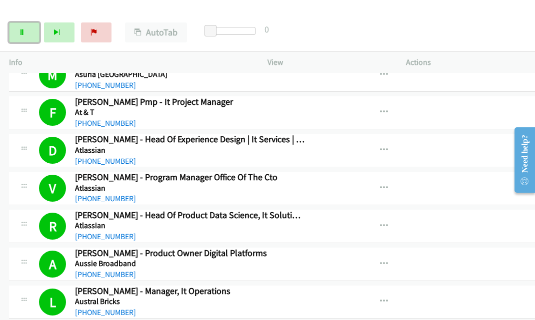
click at [17, 26] on link "Pause" at bounding box center [24, 32] width 30 height 20
click at [22, 30] on icon at bounding box center [21, 32] width 7 height 7
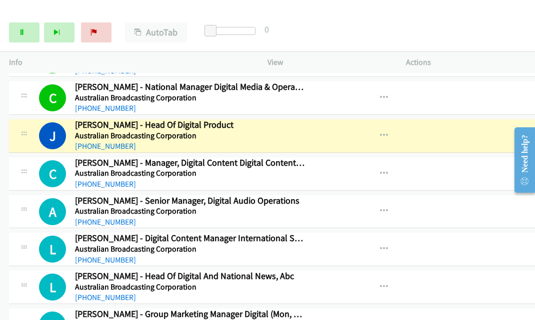
scroll to position [2988, 0]
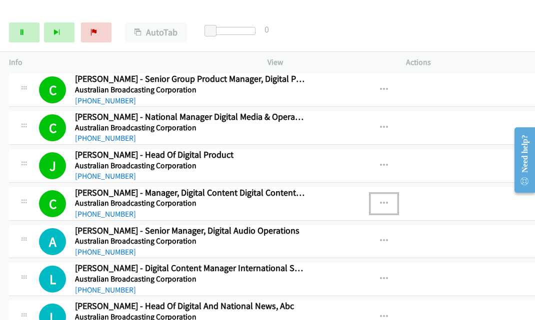
click at [380, 200] on icon "button" at bounding box center [384, 204] width 8 height 8
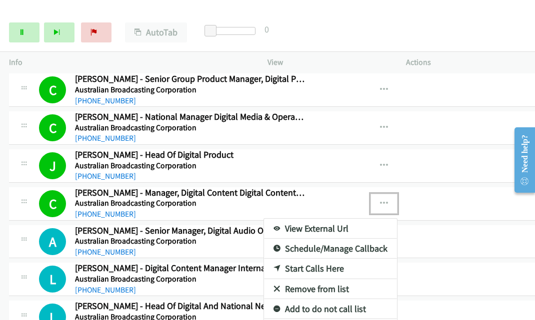
click at [311, 219] on link "View External Url" at bounding box center [330, 229] width 133 height 20
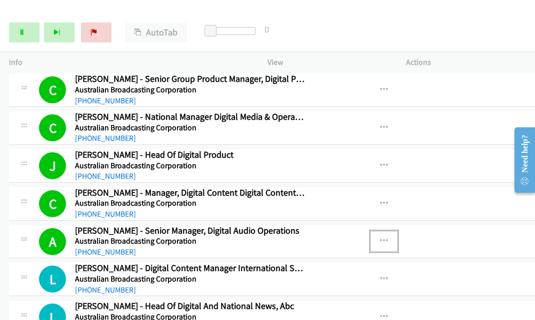
click at [380, 237] on icon "button" at bounding box center [384, 241] width 8 height 8
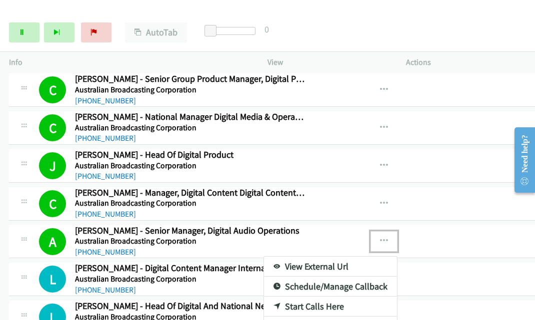
click at [296, 257] on link "View External Url" at bounding box center [330, 267] width 133 height 20
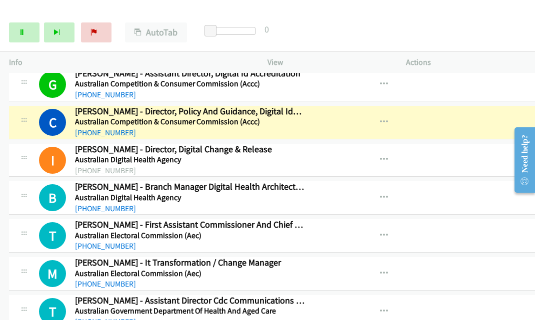
scroll to position [3487, 0]
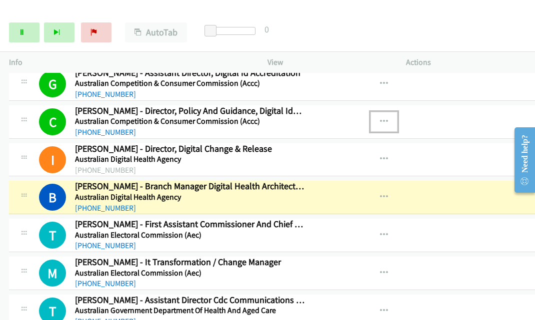
click at [380, 118] on icon "button" at bounding box center [384, 122] width 8 height 8
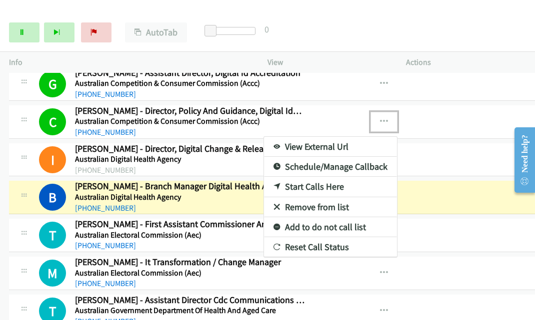
click at [328, 137] on link "View External Url" at bounding box center [330, 147] width 133 height 20
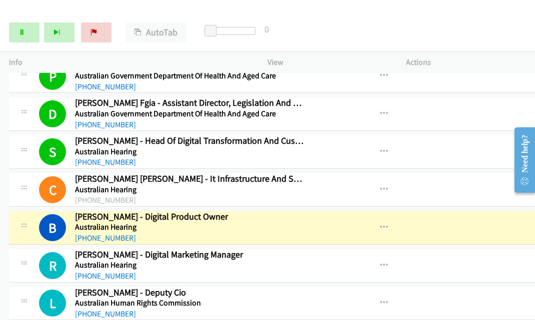
scroll to position [3768, 0]
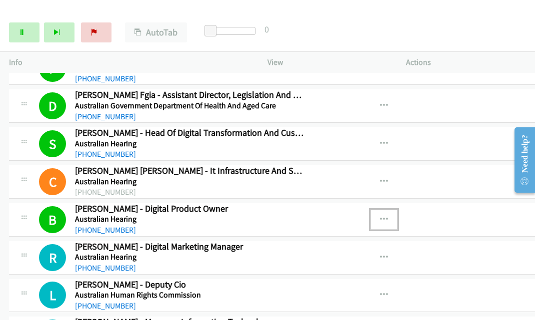
click at [380, 216] on icon "button" at bounding box center [384, 220] width 8 height 8
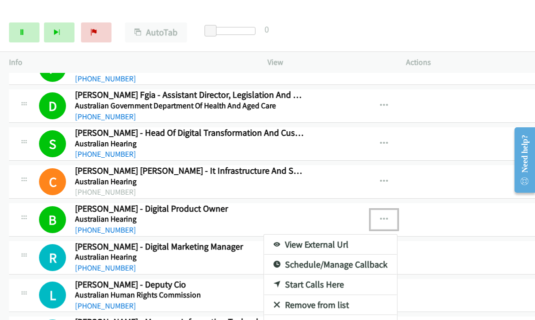
click at [320, 235] on link "View External Url" at bounding box center [330, 245] width 133 height 20
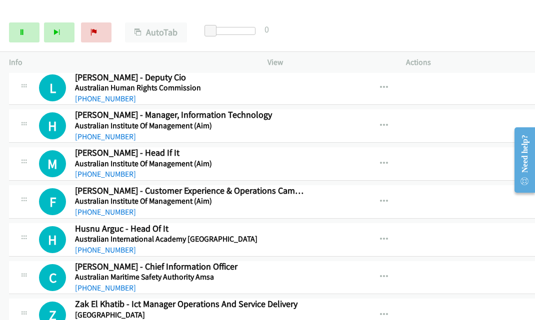
scroll to position [4006, 0]
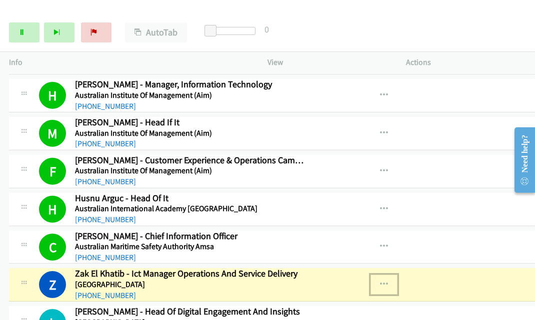
click at [370, 275] on button "button" at bounding box center [383, 285] width 27 height 20
click at [284, 300] on link "View External Url" at bounding box center [330, 310] width 133 height 20
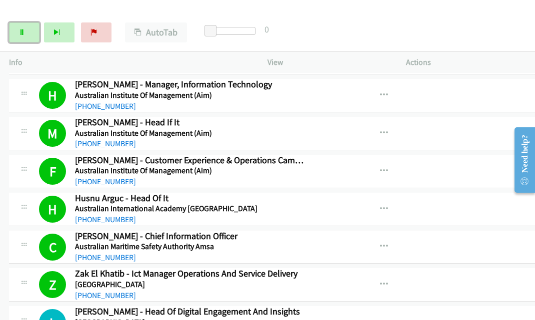
click at [18, 34] on icon at bounding box center [21, 32] width 7 height 7
